Goal: Task Accomplishment & Management: Manage account settings

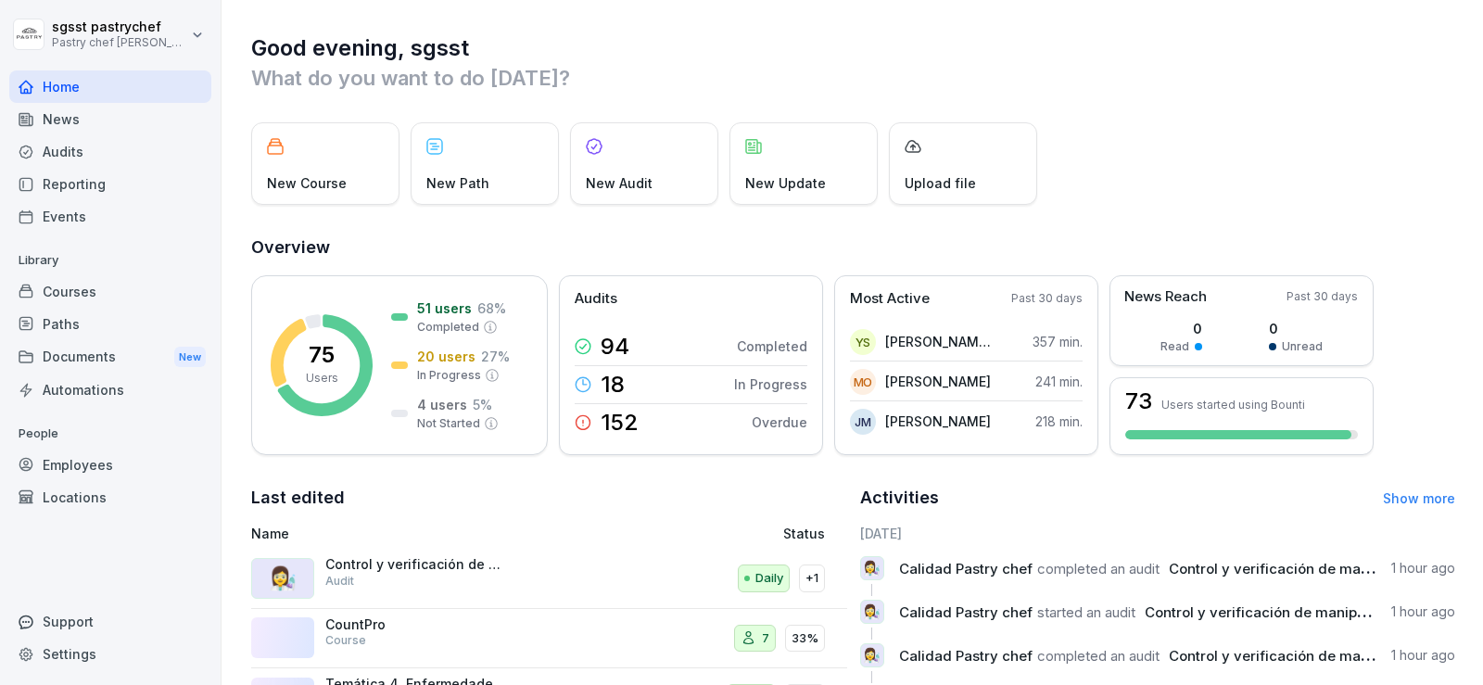
click at [102, 466] on div "Employees" at bounding box center [110, 465] width 202 height 32
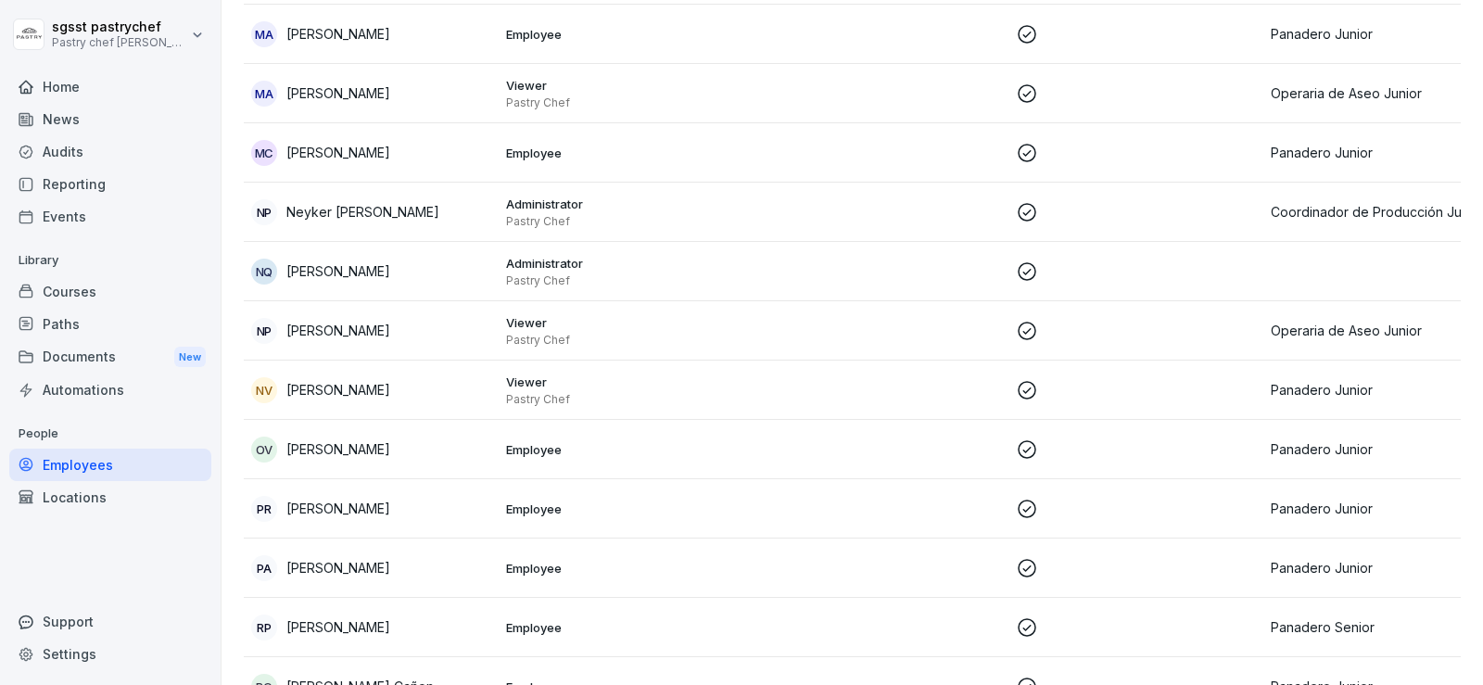
scroll to position [3151, 0]
click at [359, 379] on p "[PERSON_NAME]" at bounding box center [338, 388] width 104 height 19
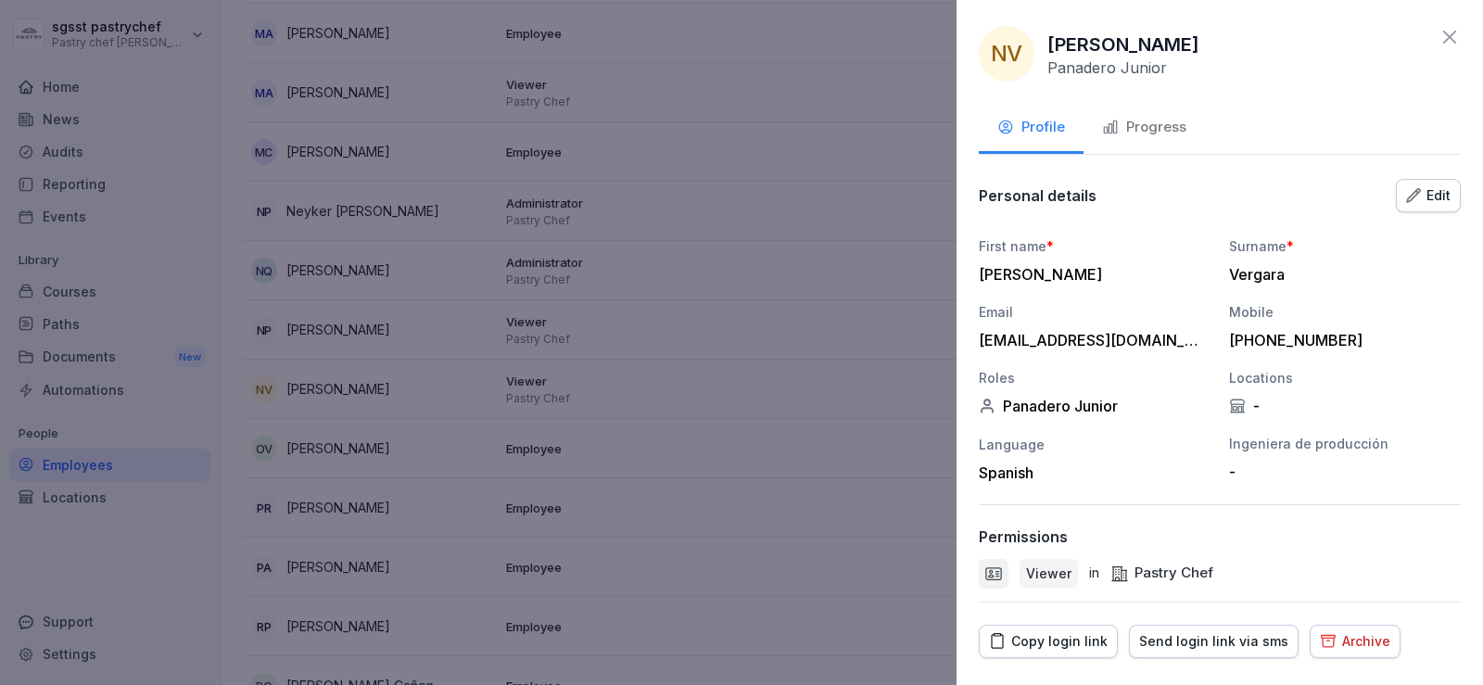
scroll to position [45, 0]
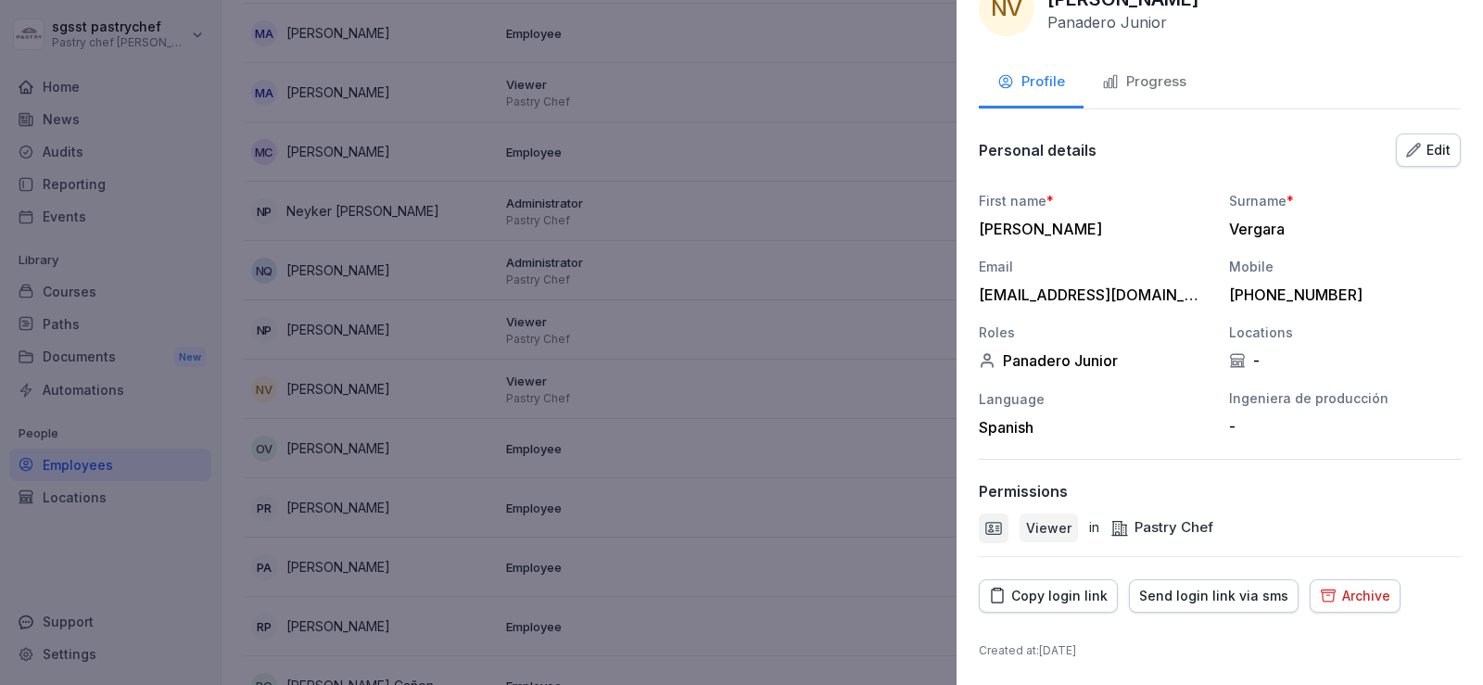
click at [1045, 600] on div "Copy login link" at bounding box center [1048, 596] width 119 height 20
click at [174, 284] on div at bounding box center [741, 342] width 1483 height 685
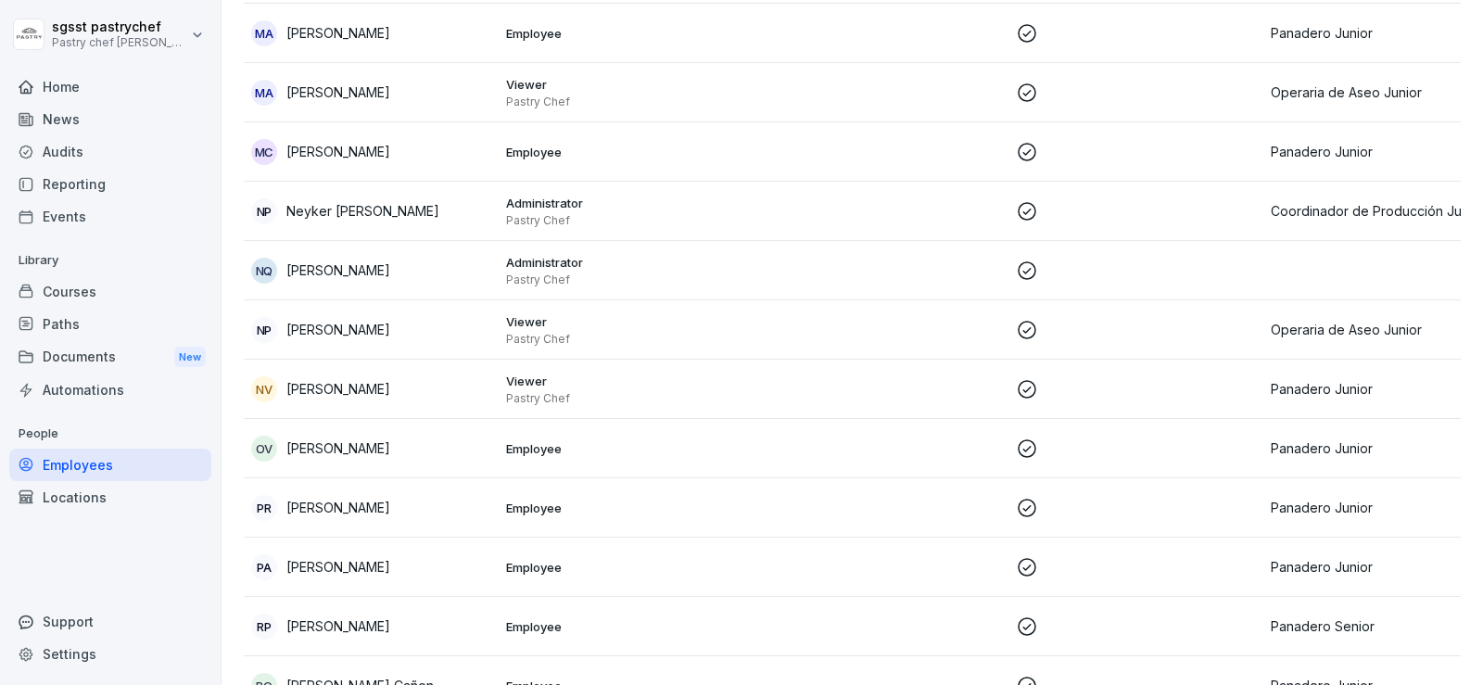
click at [63, 322] on div "Paths" at bounding box center [110, 324] width 202 height 32
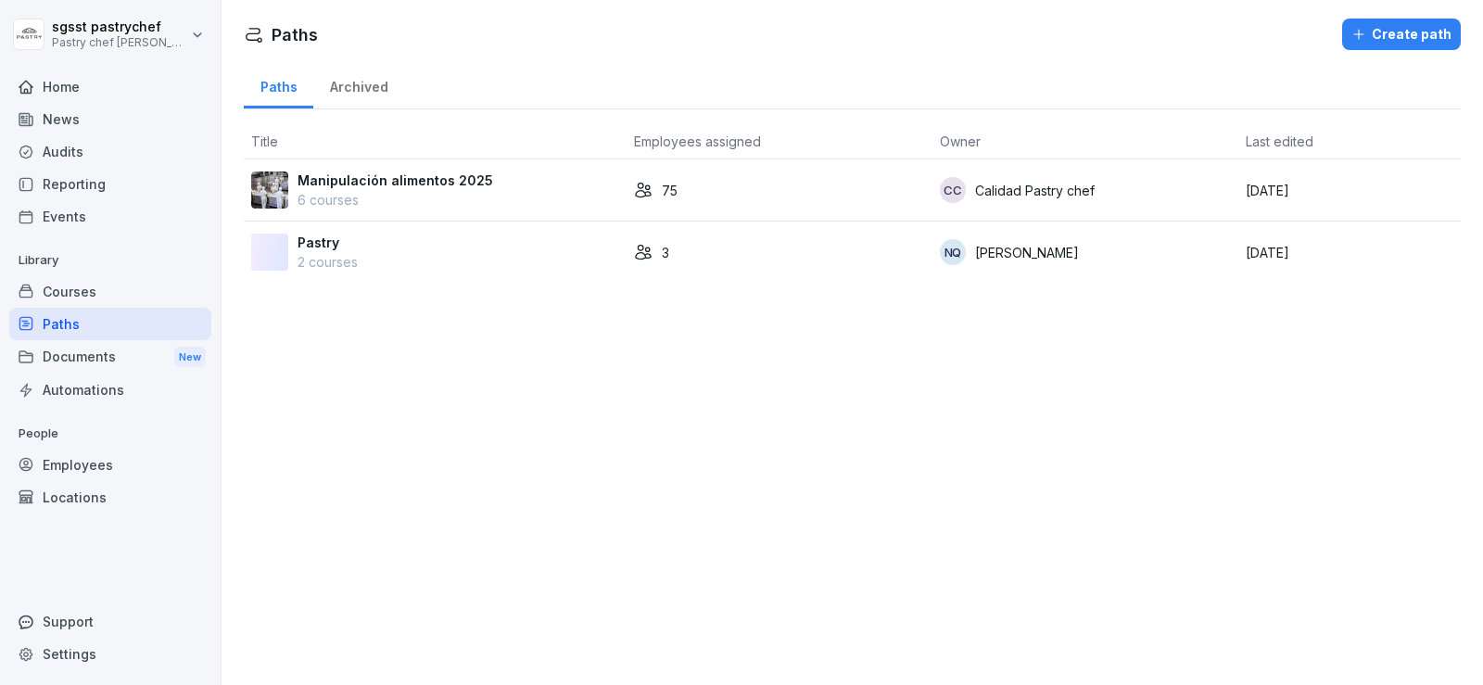
click at [438, 178] on p "Manipulación alimentos 2025" at bounding box center [395, 180] width 196 height 19
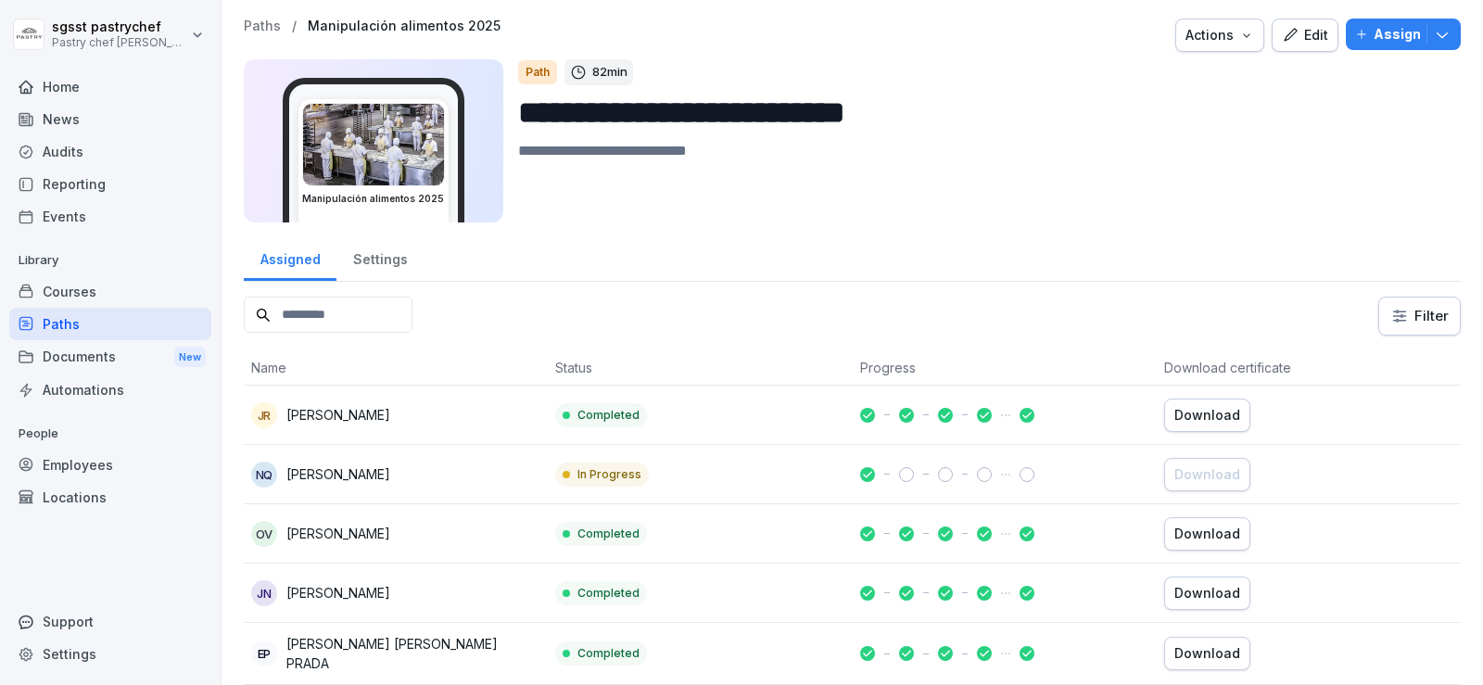
click at [1387, 36] on p "Assign" at bounding box center [1396, 34] width 47 height 20
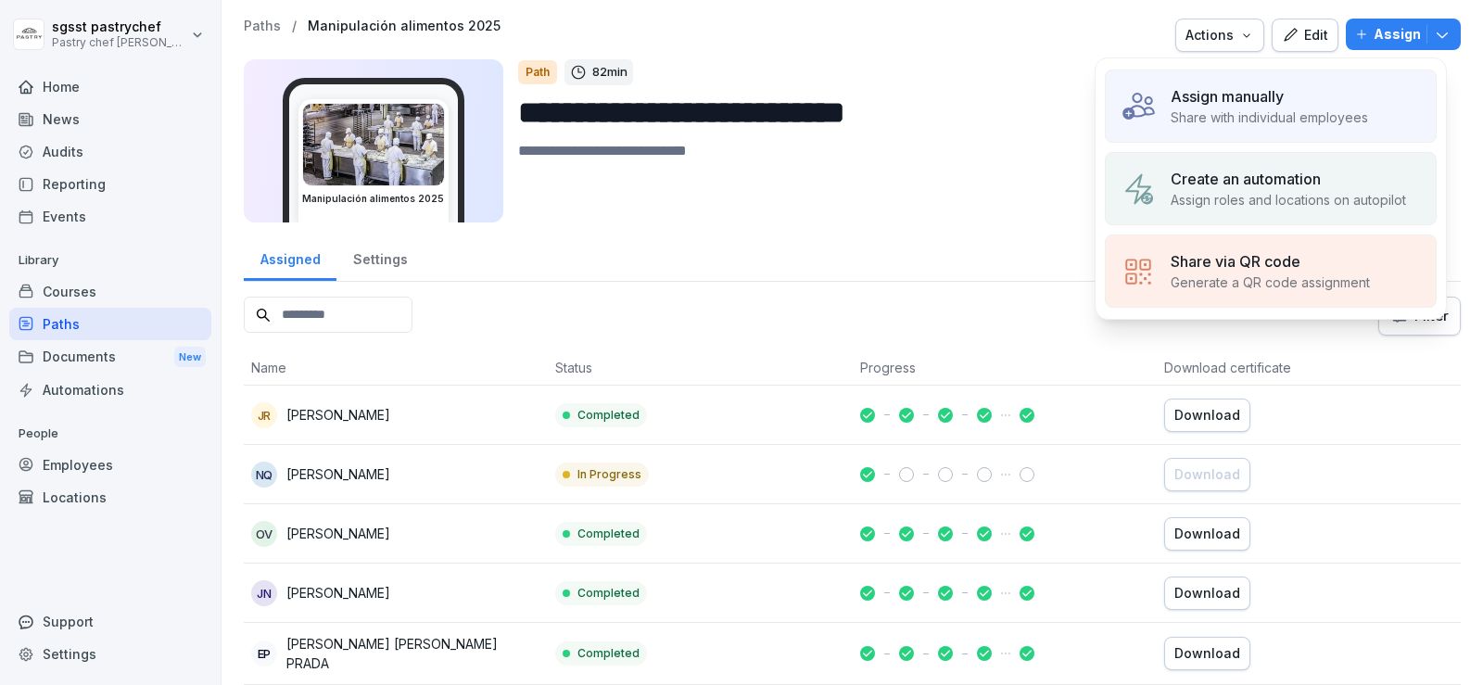
click at [1286, 107] on p "Share with individual employees" at bounding box center [1268, 116] width 197 height 19
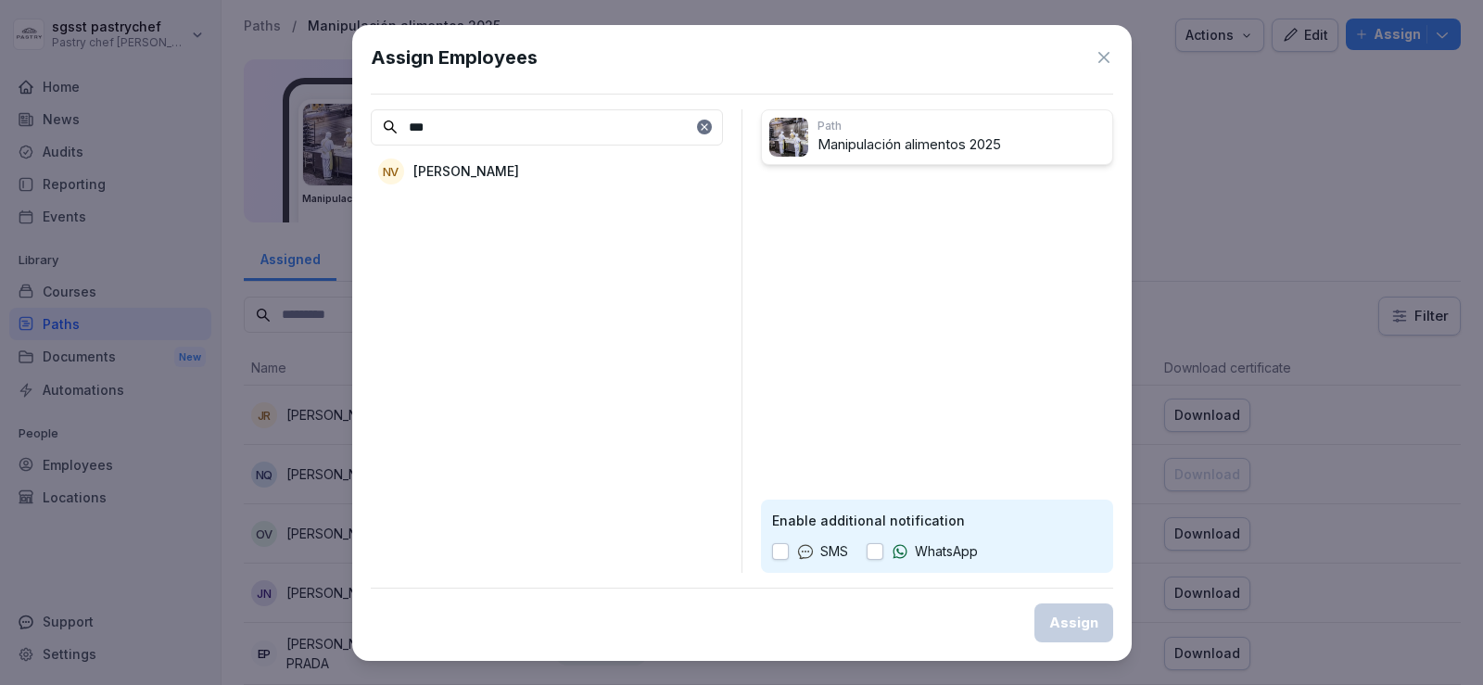
type input "***"
click at [465, 182] on div "NV [PERSON_NAME]" at bounding box center [547, 171] width 352 height 33
click at [873, 543] on button "button" at bounding box center [874, 551] width 17 height 17
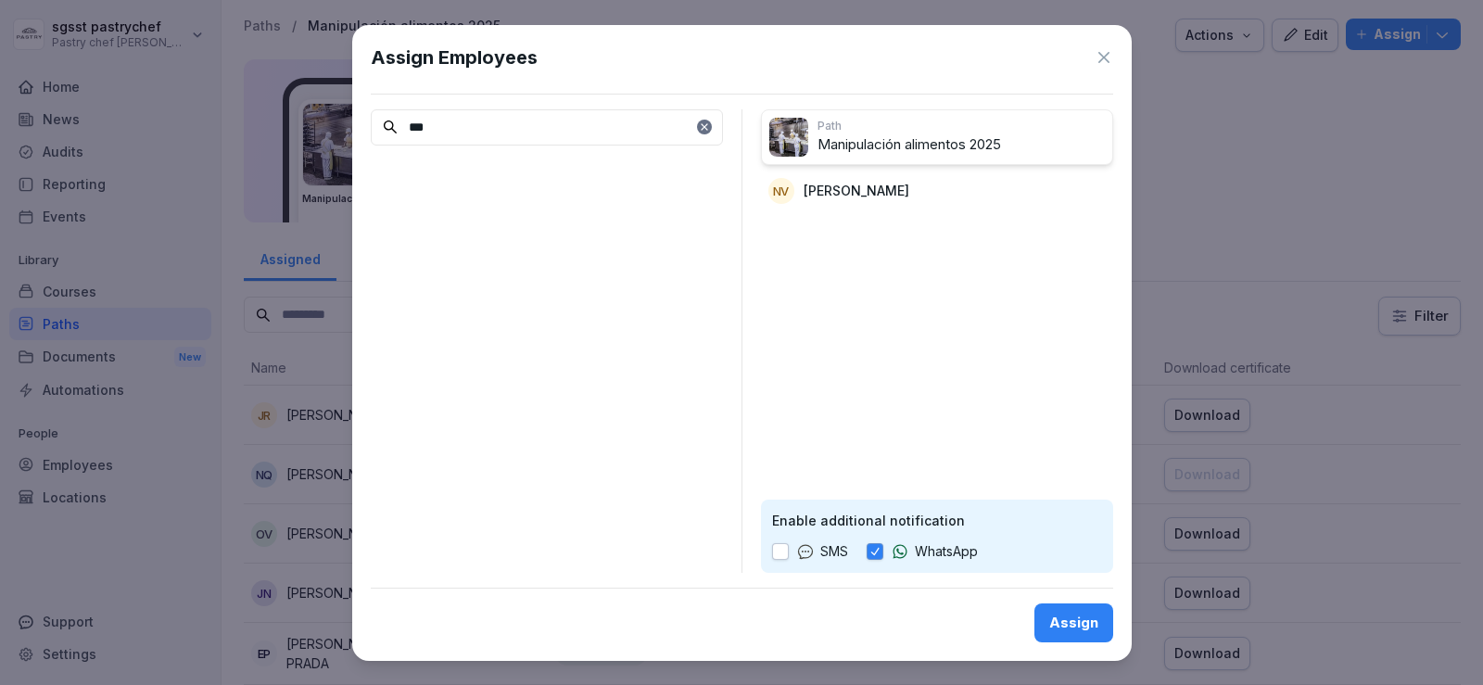
click at [1069, 629] on div "Assign" at bounding box center [1073, 623] width 49 height 20
